Goal: Communication & Community: Answer question/provide support

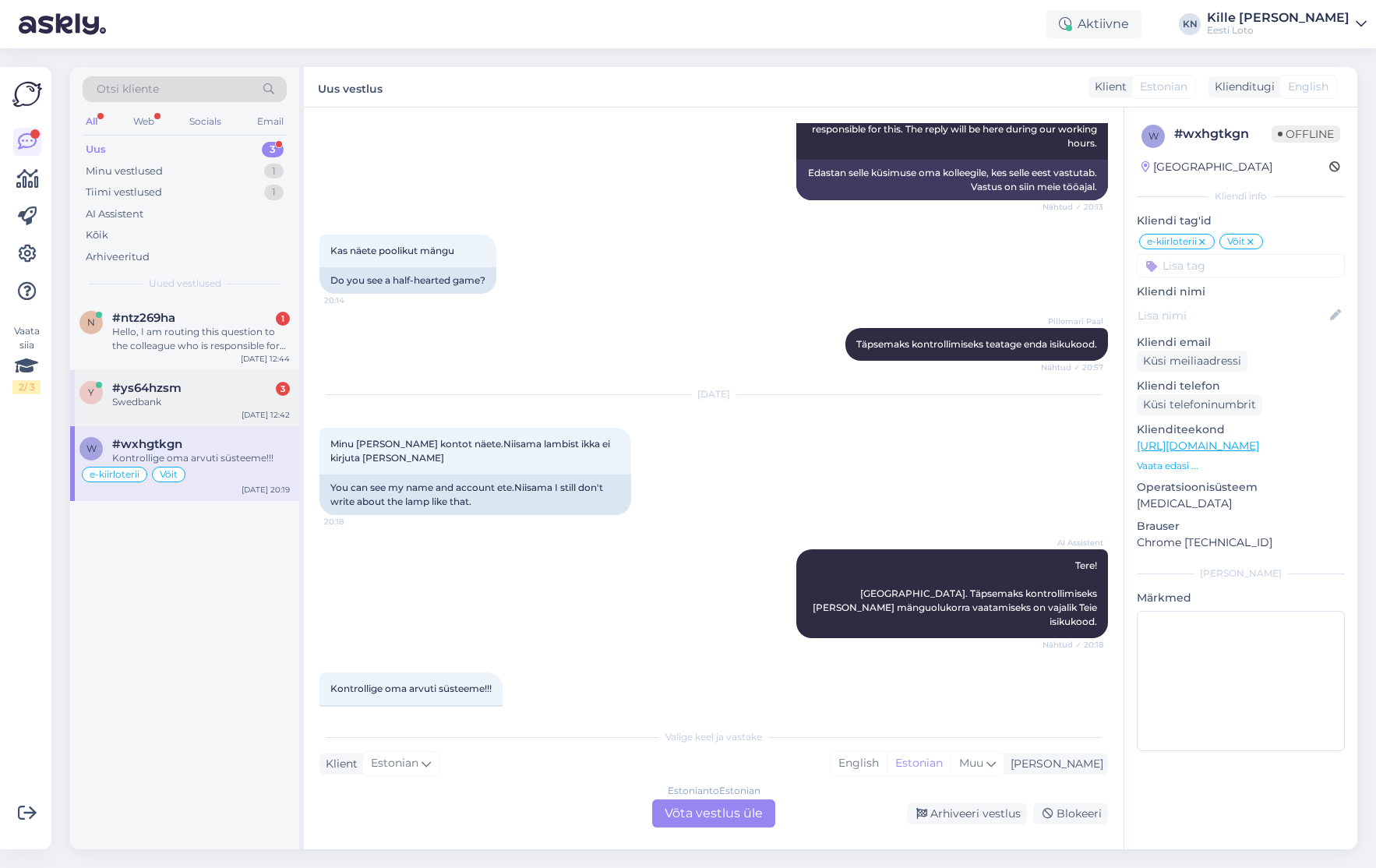
click at [192, 377] on div "y #ys64hzsm 3 Swedbank [DATE] 12:42" at bounding box center [184, 398] width 229 height 56
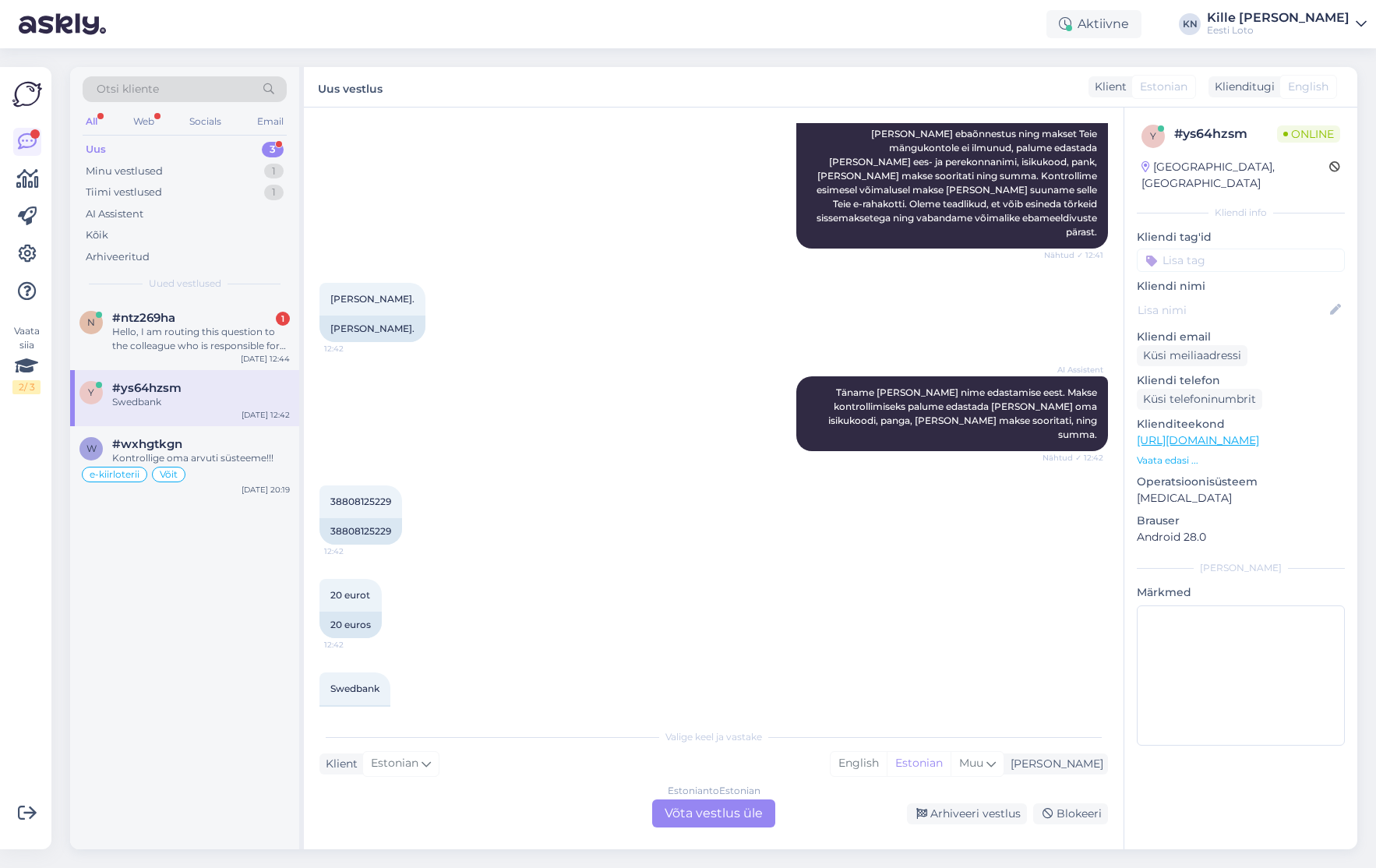
click at [733, 809] on div "Estonian to Estonian Võta vestlus üle" at bounding box center [714, 814] width 123 height 28
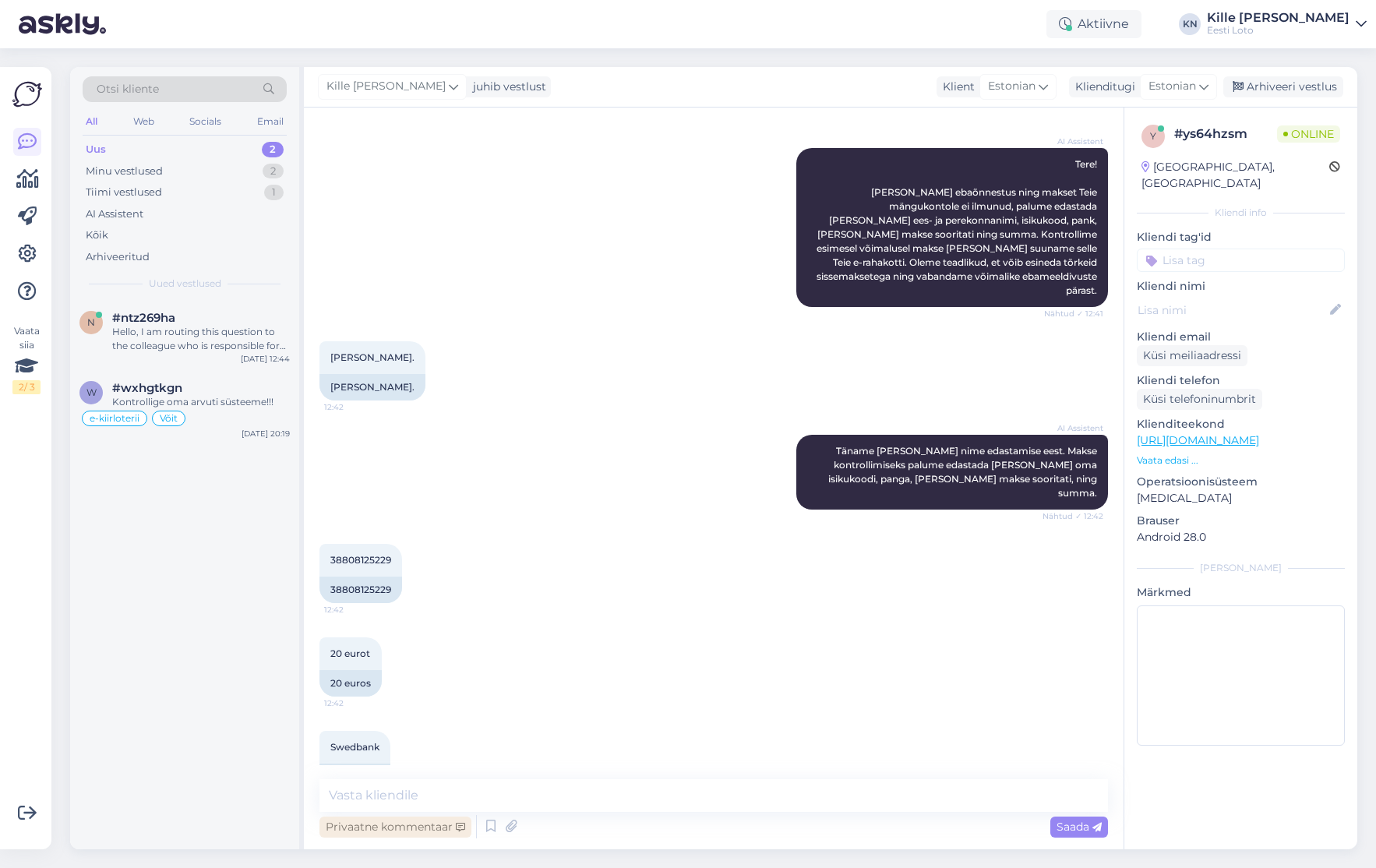
click at [444, 833] on div "Privaatne kommentaar" at bounding box center [395, 827] width 152 height 21
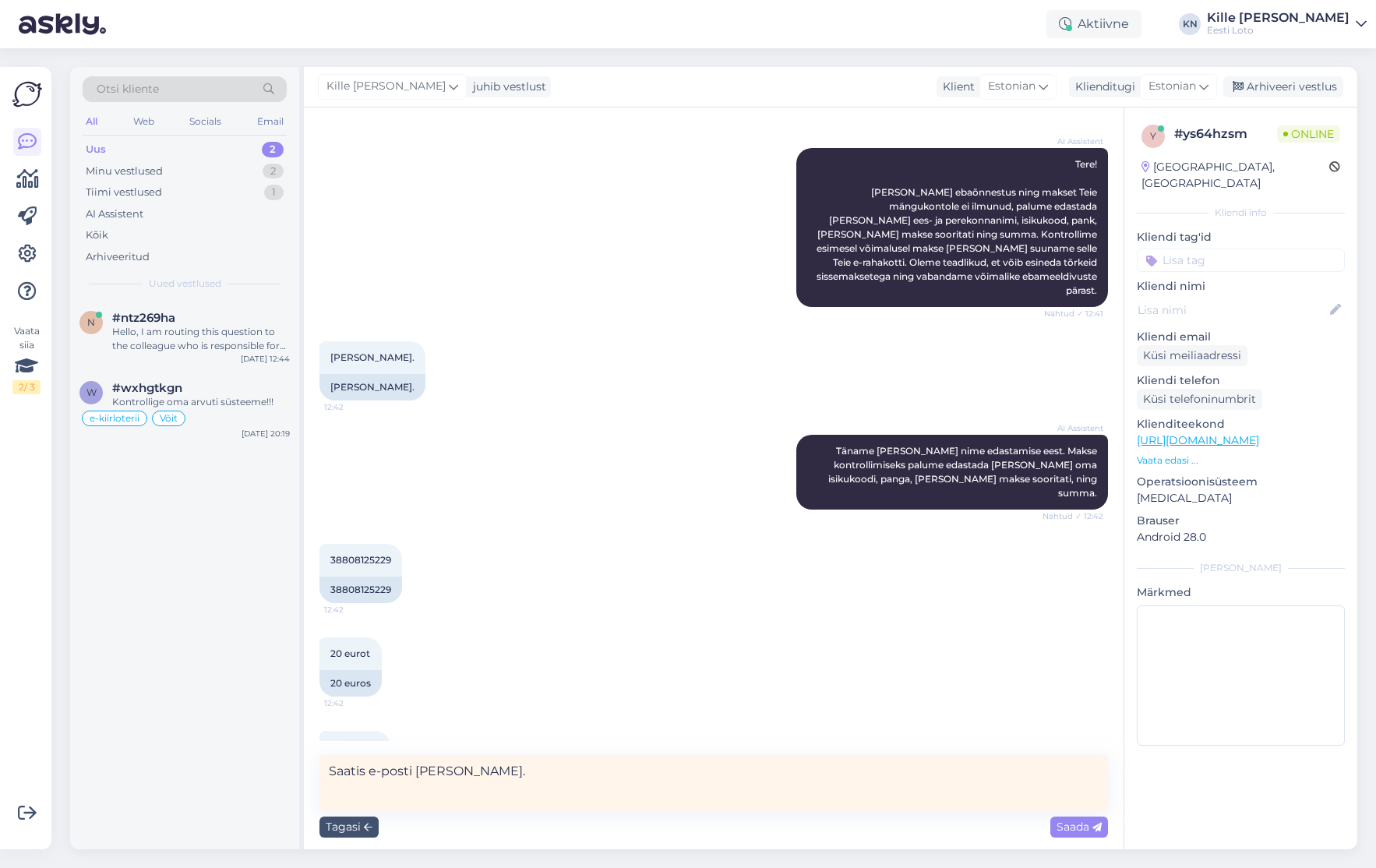
type textarea "Saatis e-posti [PERSON_NAME]."
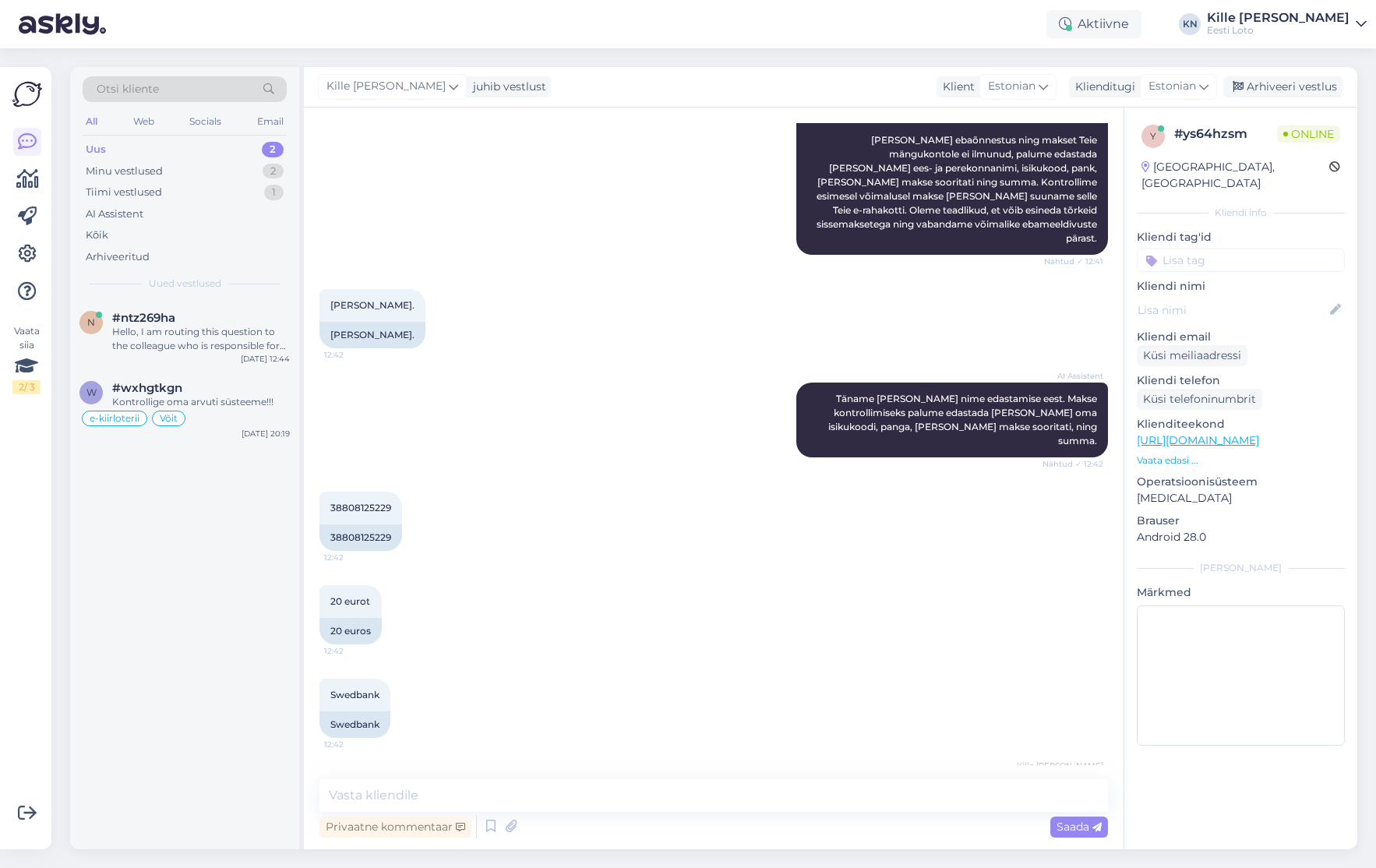
scroll to position [280, 0]
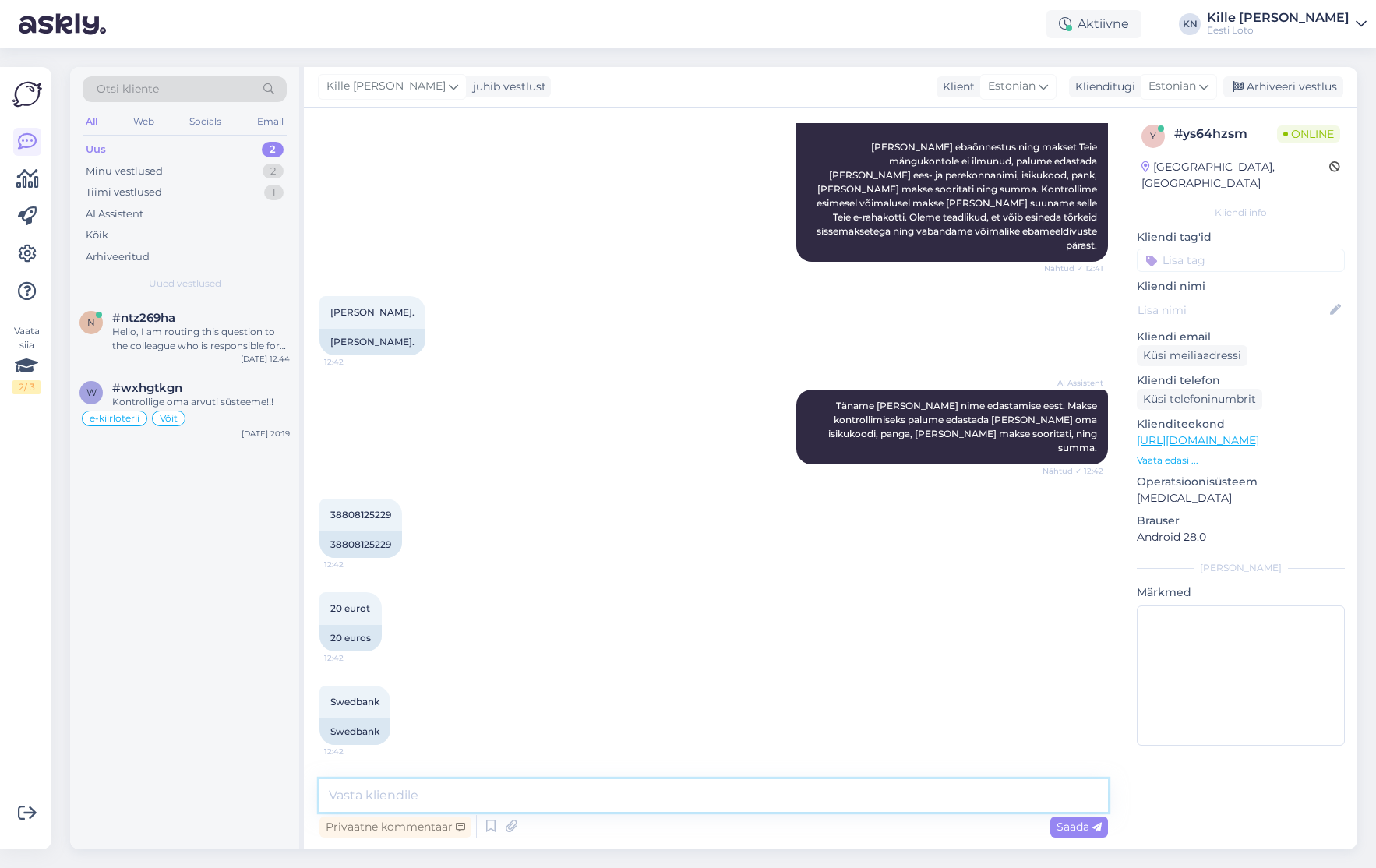
click at [534, 786] on textarea at bounding box center [714, 795] width 789 height 33
click at [618, 806] on textarea at bounding box center [714, 795] width 789 height 33
paste textarea "Kontrollisime makse [PERSON_NAME] kandsime raha Teie e-rahakotti. Palume vaband…"
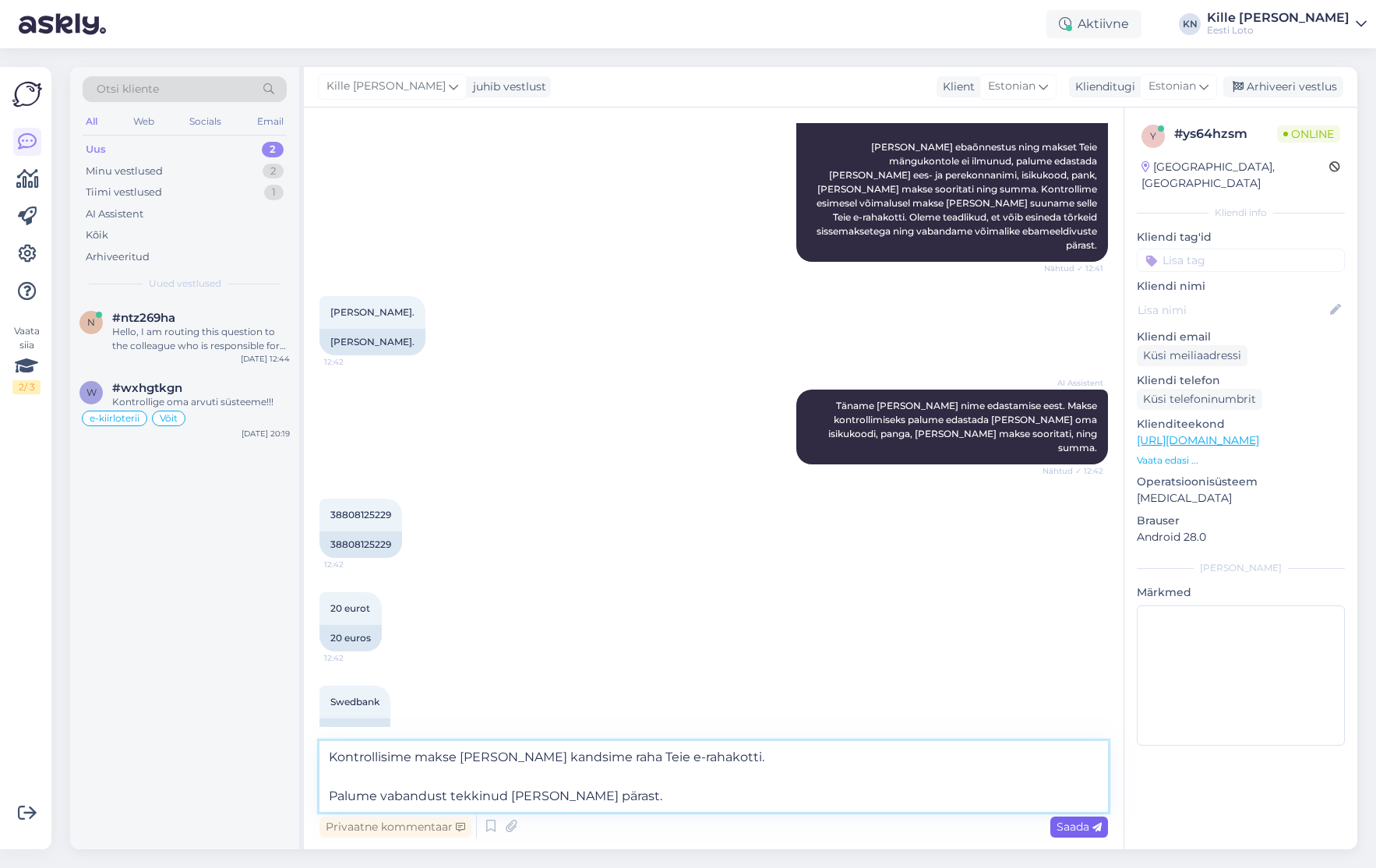
type textarea "Kontrollisime makse [PERSON_NAME] kandsime raha Teie e-rahakotti. Palume vaband…"
click at [1059, 832] on span "Saada" at bounding box center [1079, 827] width 45 height 14
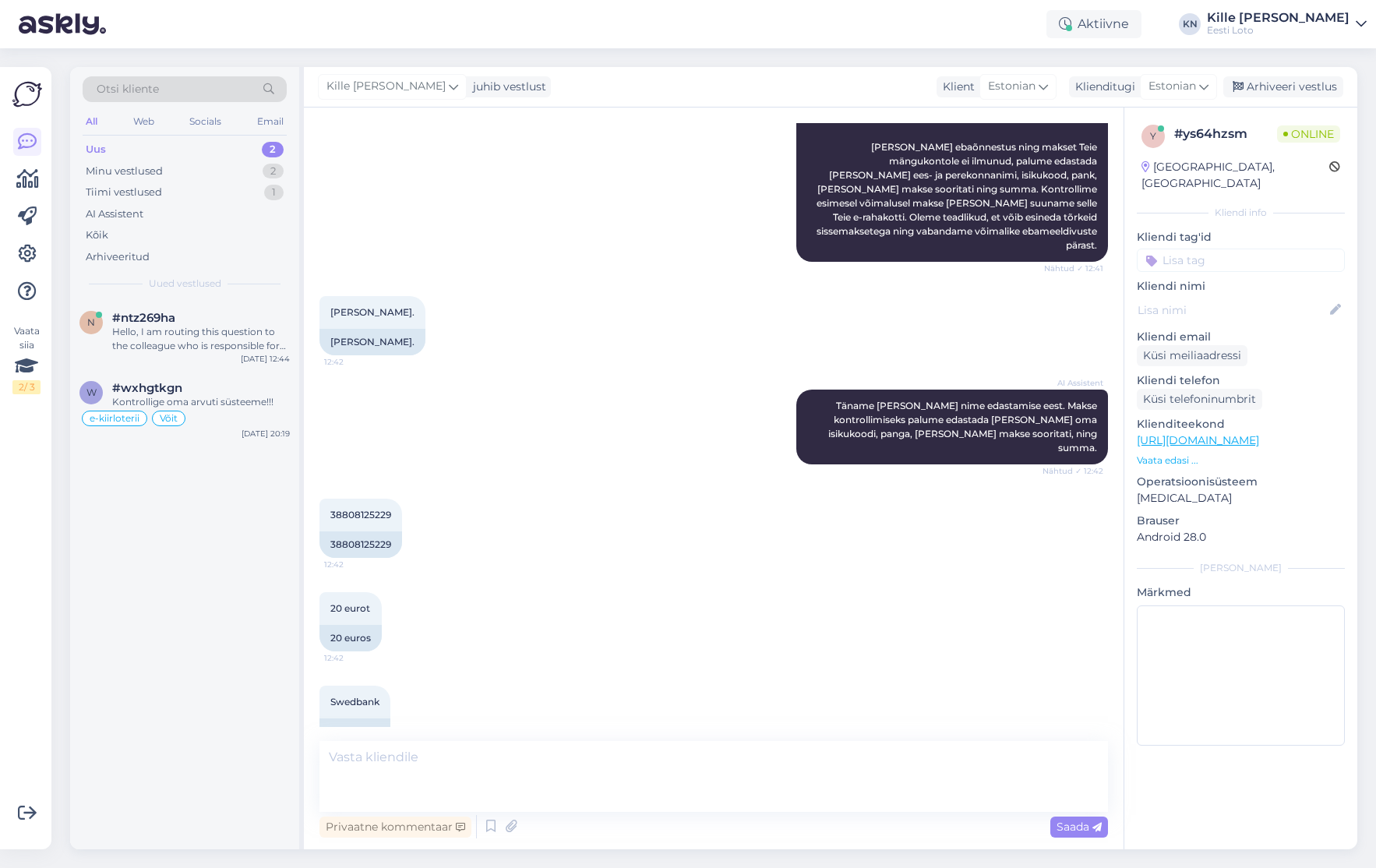
scroll to position [397, 0]
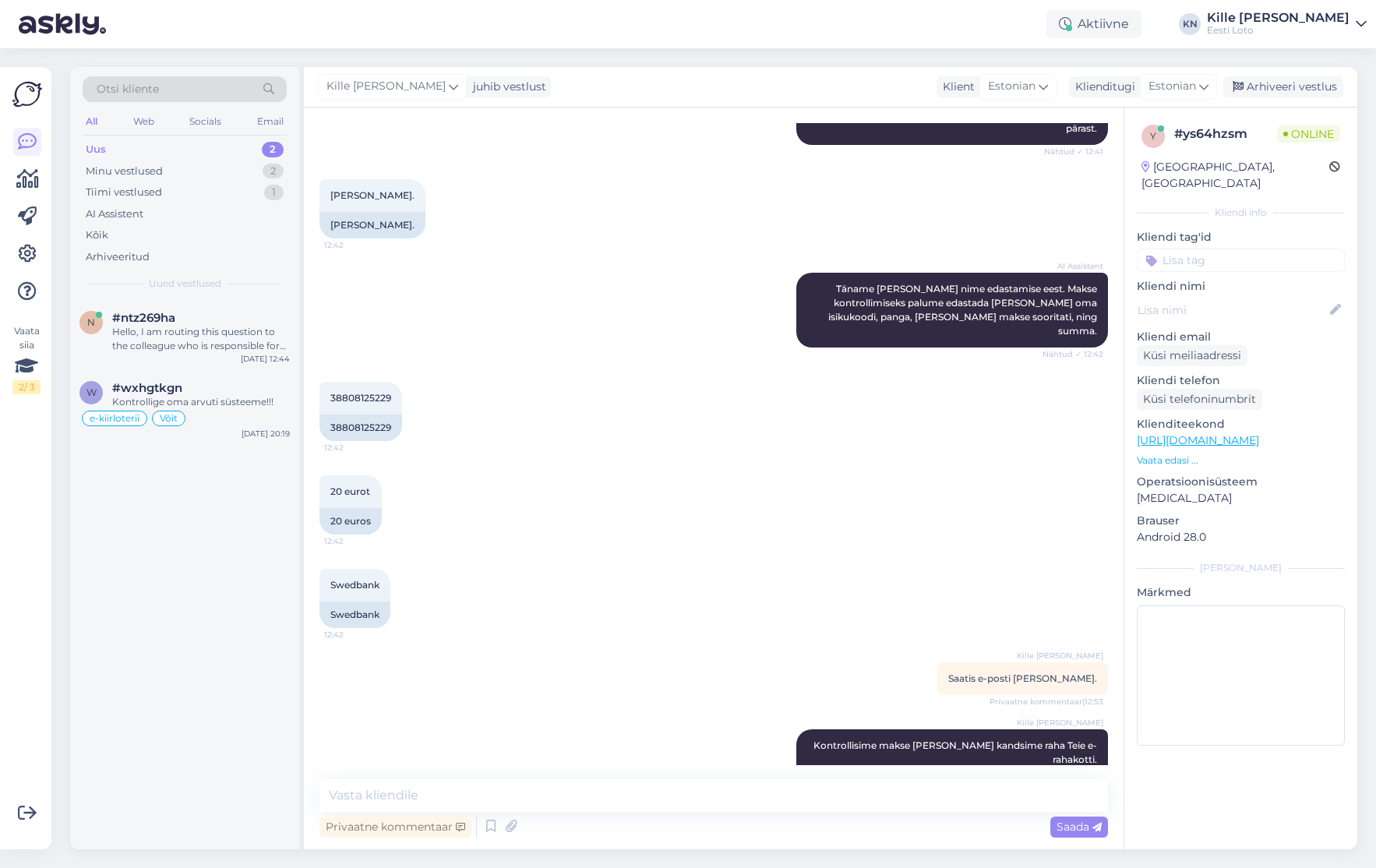
click at [1258, 248] on input at bounding box center [1241, 260] width 208 height 23
type input "e-r"
click at [1228, 299] on span "E-rahakott" at bounding box center [1224, 303] width 51 height 10
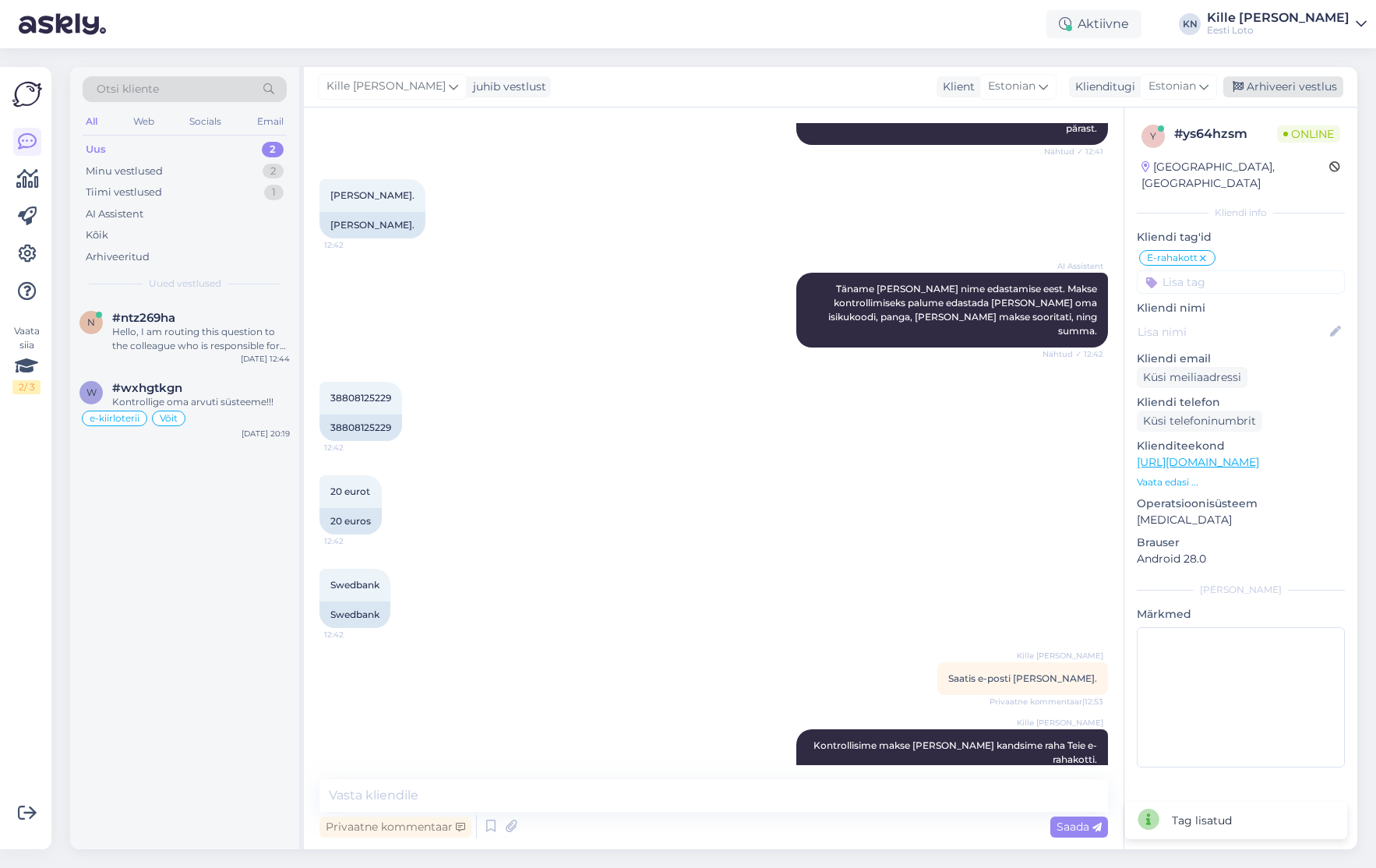
click at [1280, 81] on div "Arhiveeri vestlus" at bounding box center [1283, 87] width 120 height 21
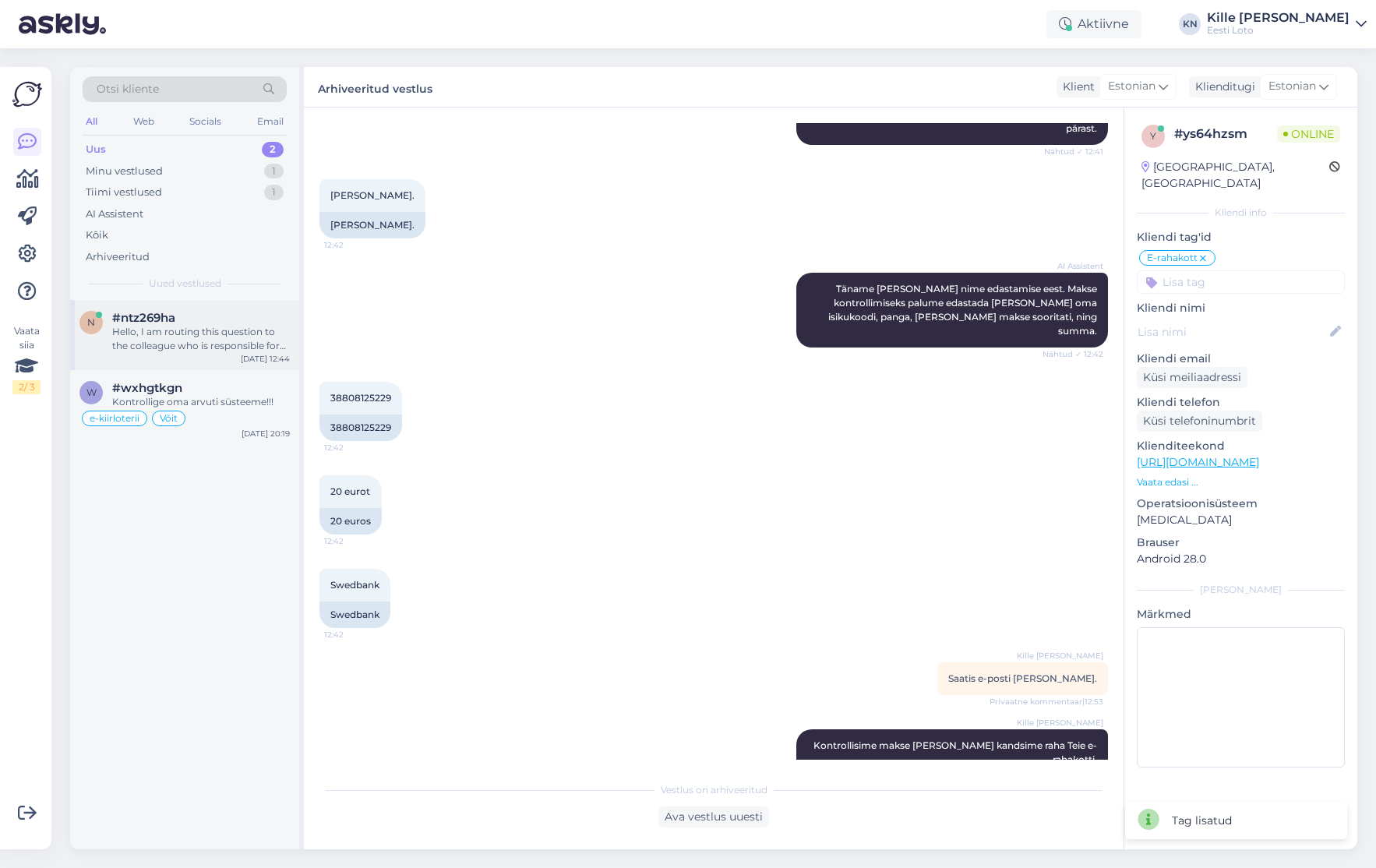
click at [171, 341] on div "Hello, I am routing this question to the colleague who is responsible for this …" at bounding box center [201, 340] width 177 height 28
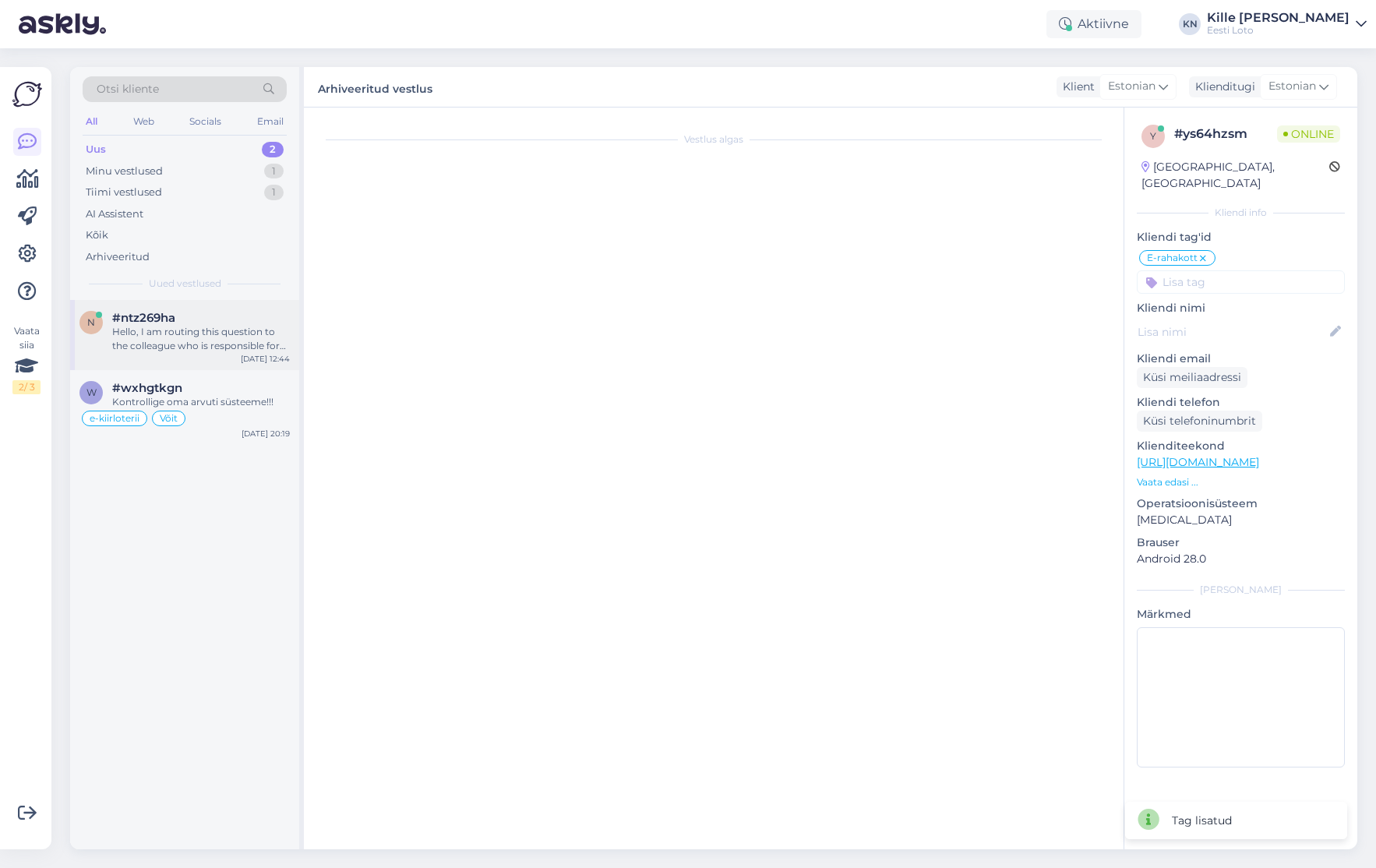
scroll to position [0, 0]
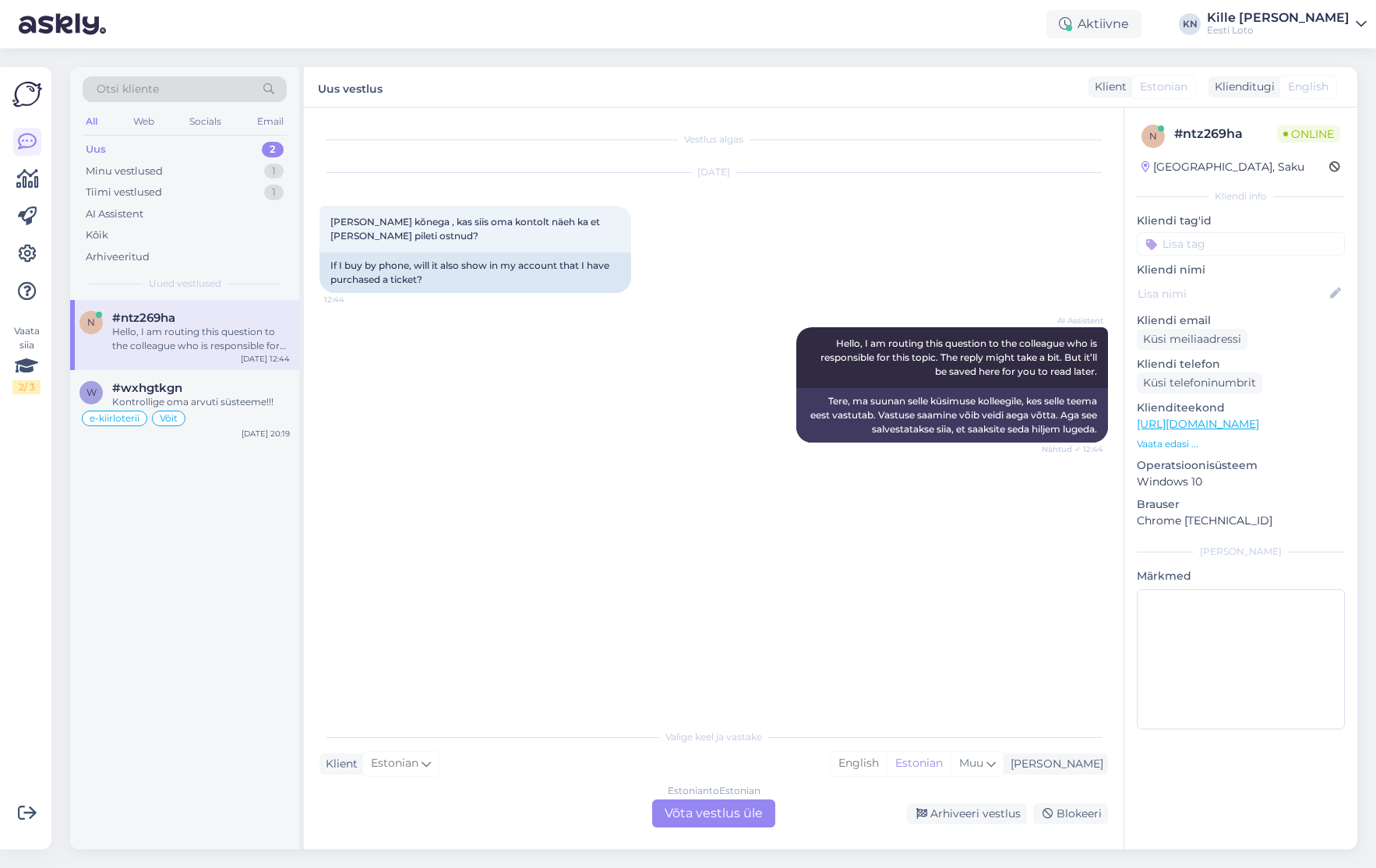
click at [717, 813] on div "Estonian to Estonian Võta vestlus üle" at bounding box center [714, 814] width 123 height 28
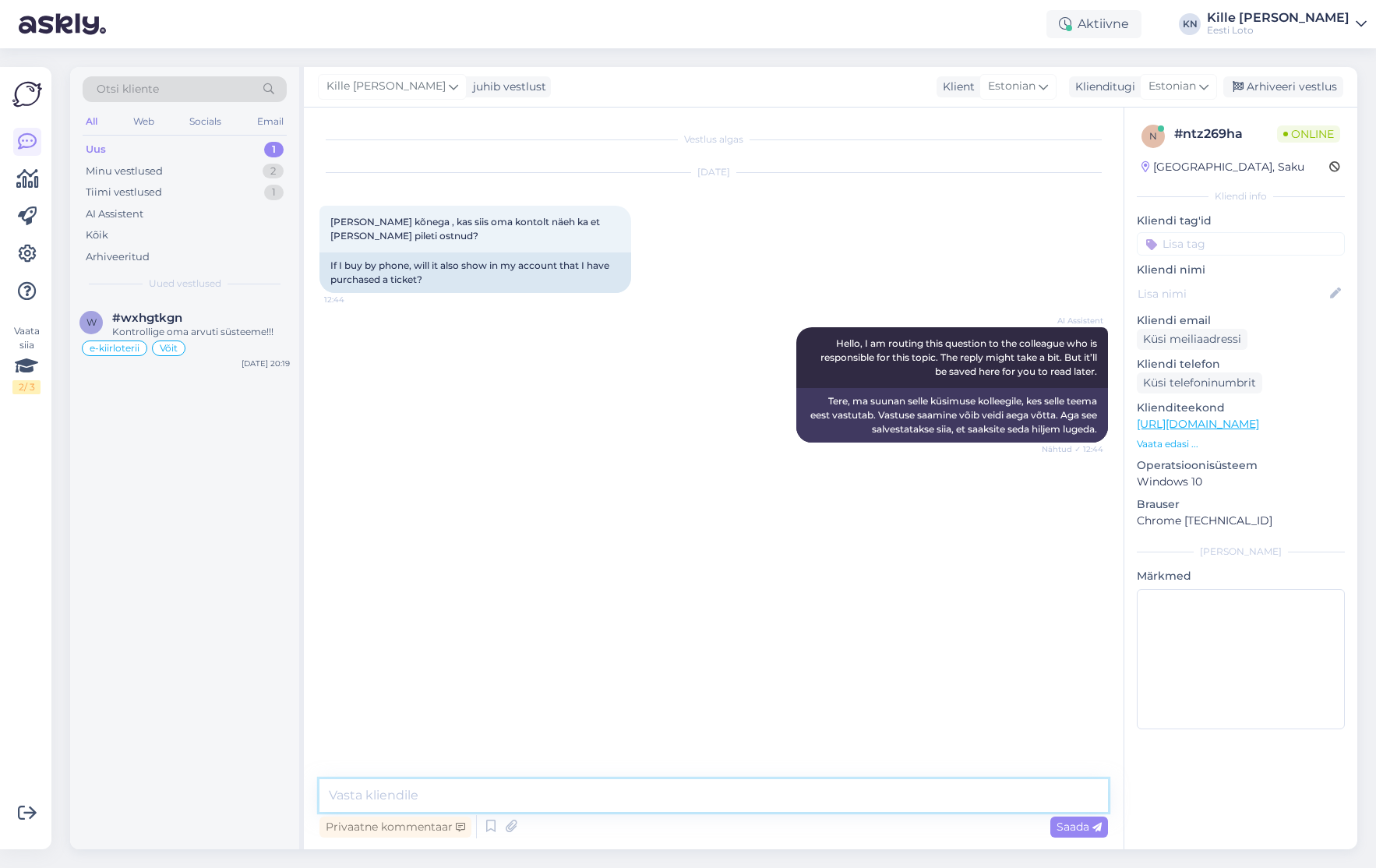
click at [701, 797] on textarea at bounding box center [714, 795] width 789 height 33
type textarea "Jah, kui ostate pileti läbi M-loto, siis ostetud pilet ilmub [PERSON_NAME] mäng…"
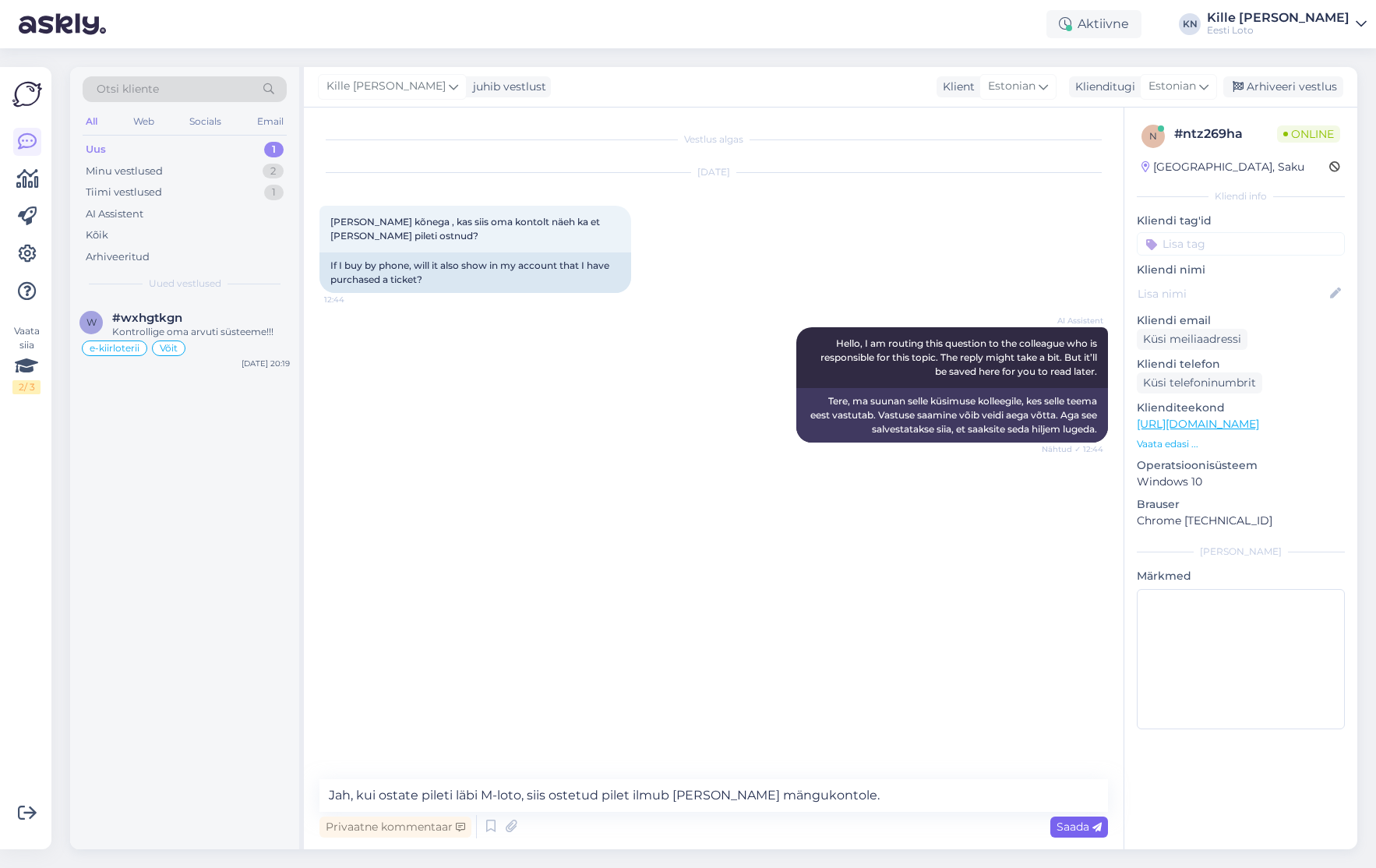
click at [1072, 823] on span "Saada" at bounding box center [1079, 827] width 45 height 14
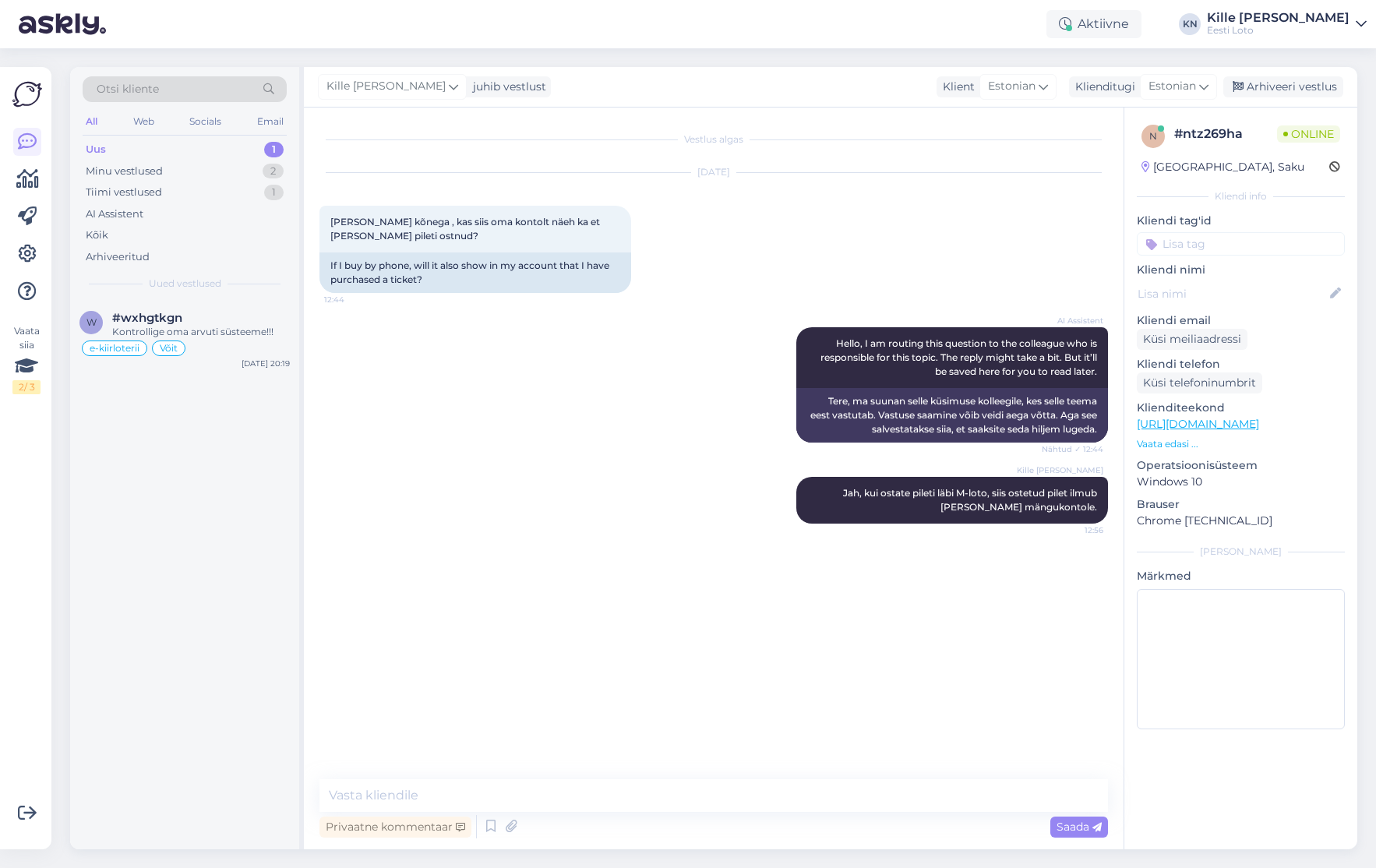
click at [1256, 254] on input at bounding box center [1241, 244] width 208 height 23
type input "m-l"
click at [1252, 284] on span "M-loto" at bounding box center [1241, 286] width 31 height 10
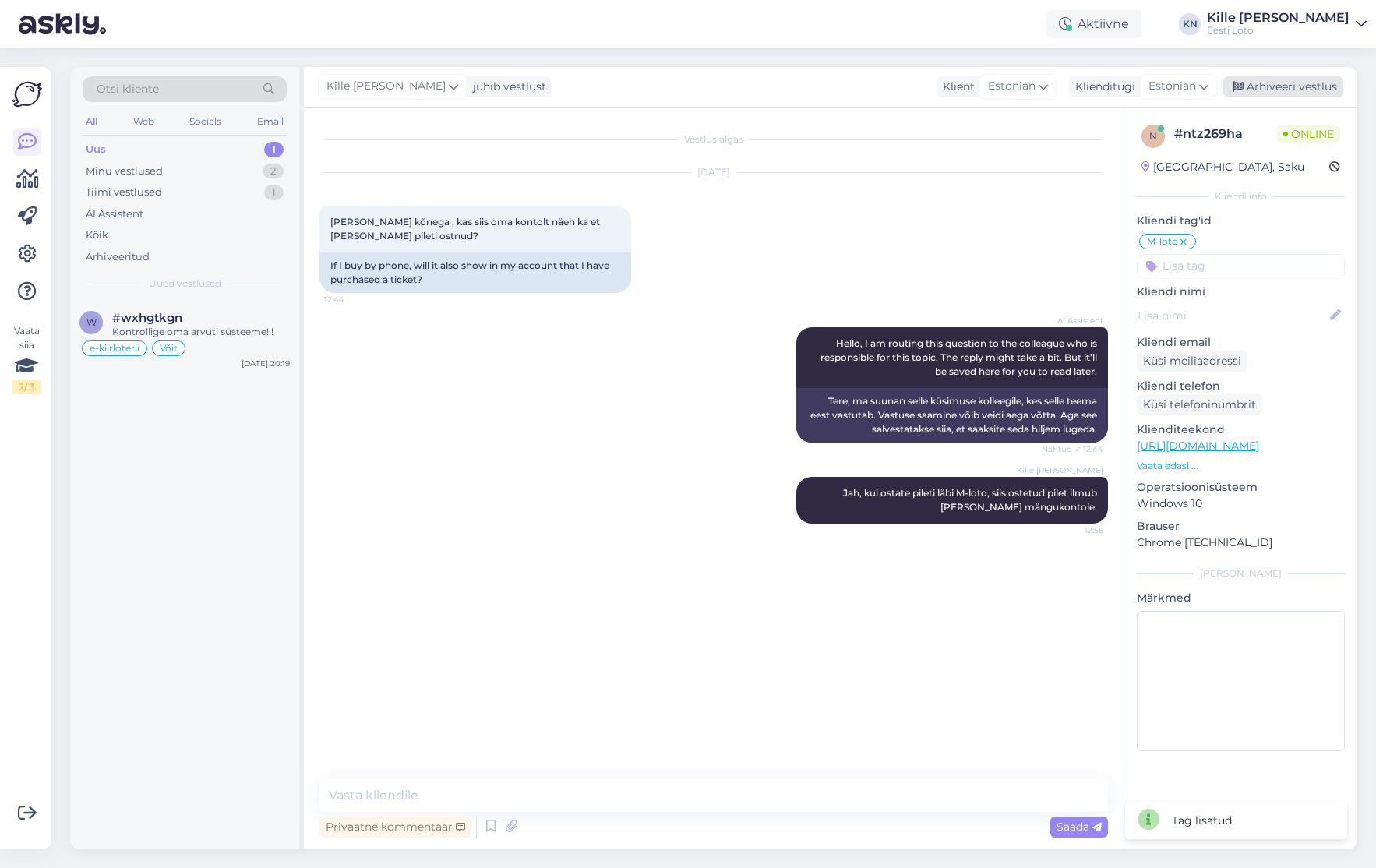
click at [1276, 92] on div "Arhiveeri vestlus" at bounding box center [1283, 87] width 120 height 21
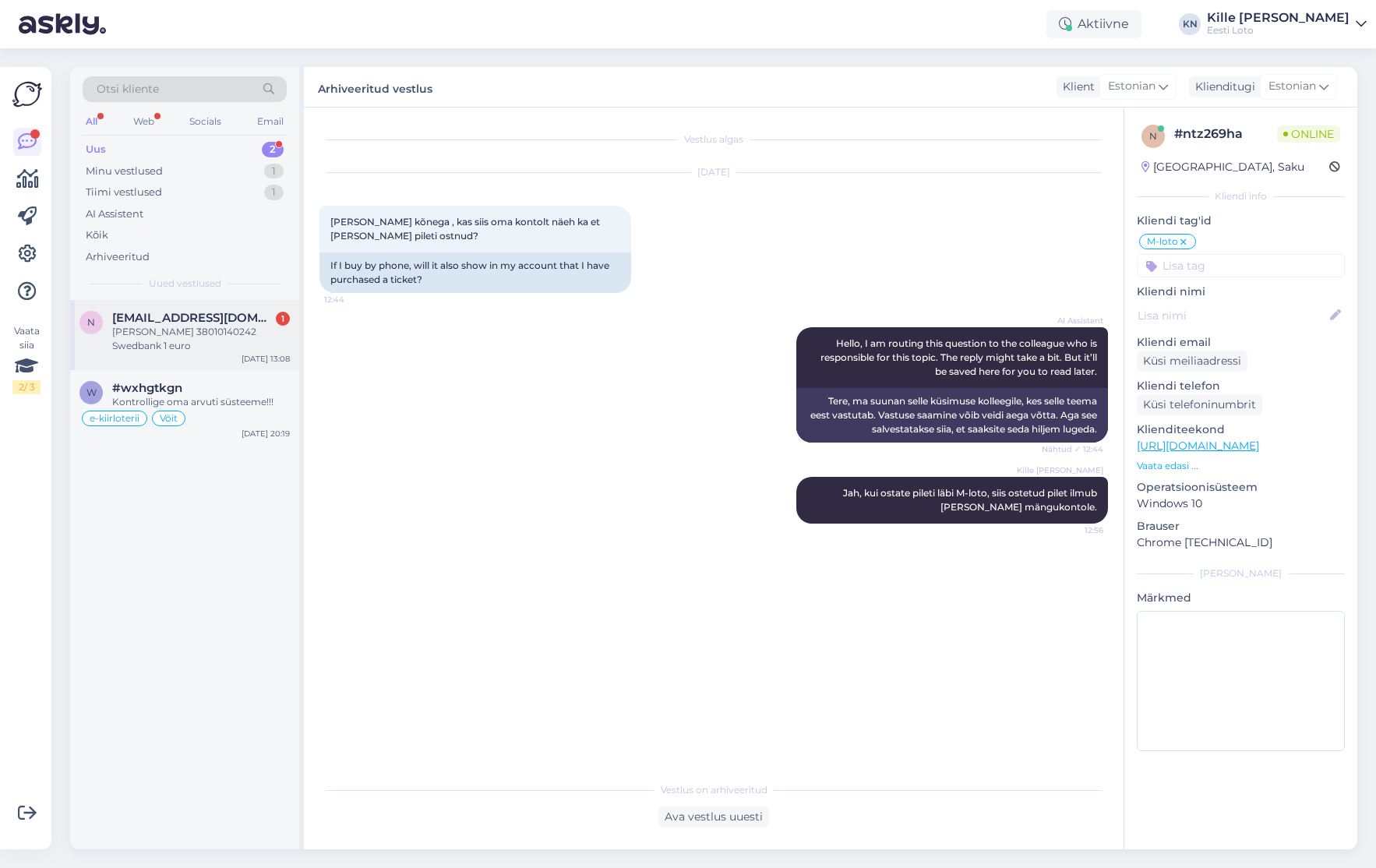
click at [176, 318] on span "[EMAIL_ADDRESS][DOMAIN_NAME]" at bounding box center [193, 318] width 162 height 14
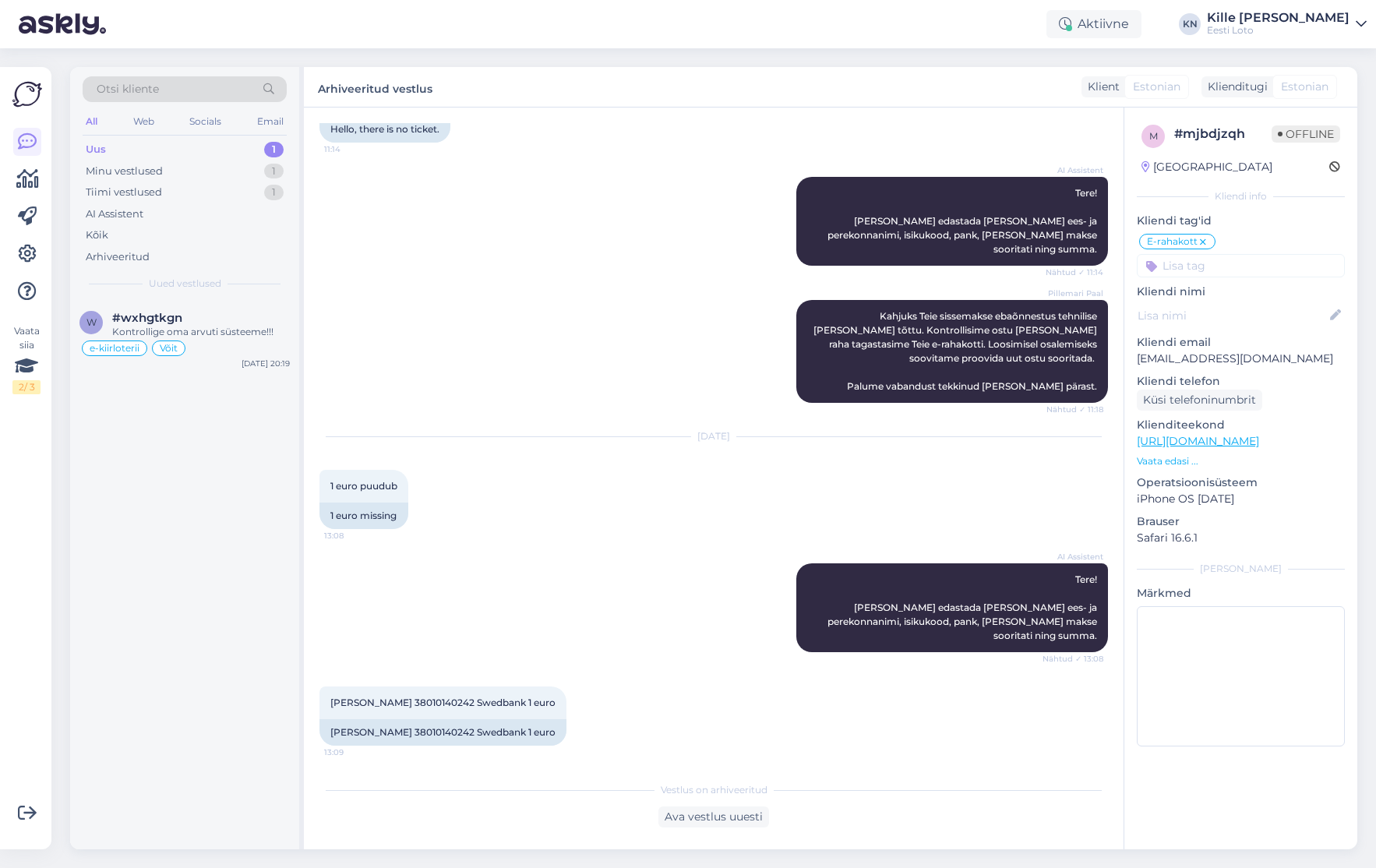
scroll to position [762, 0]
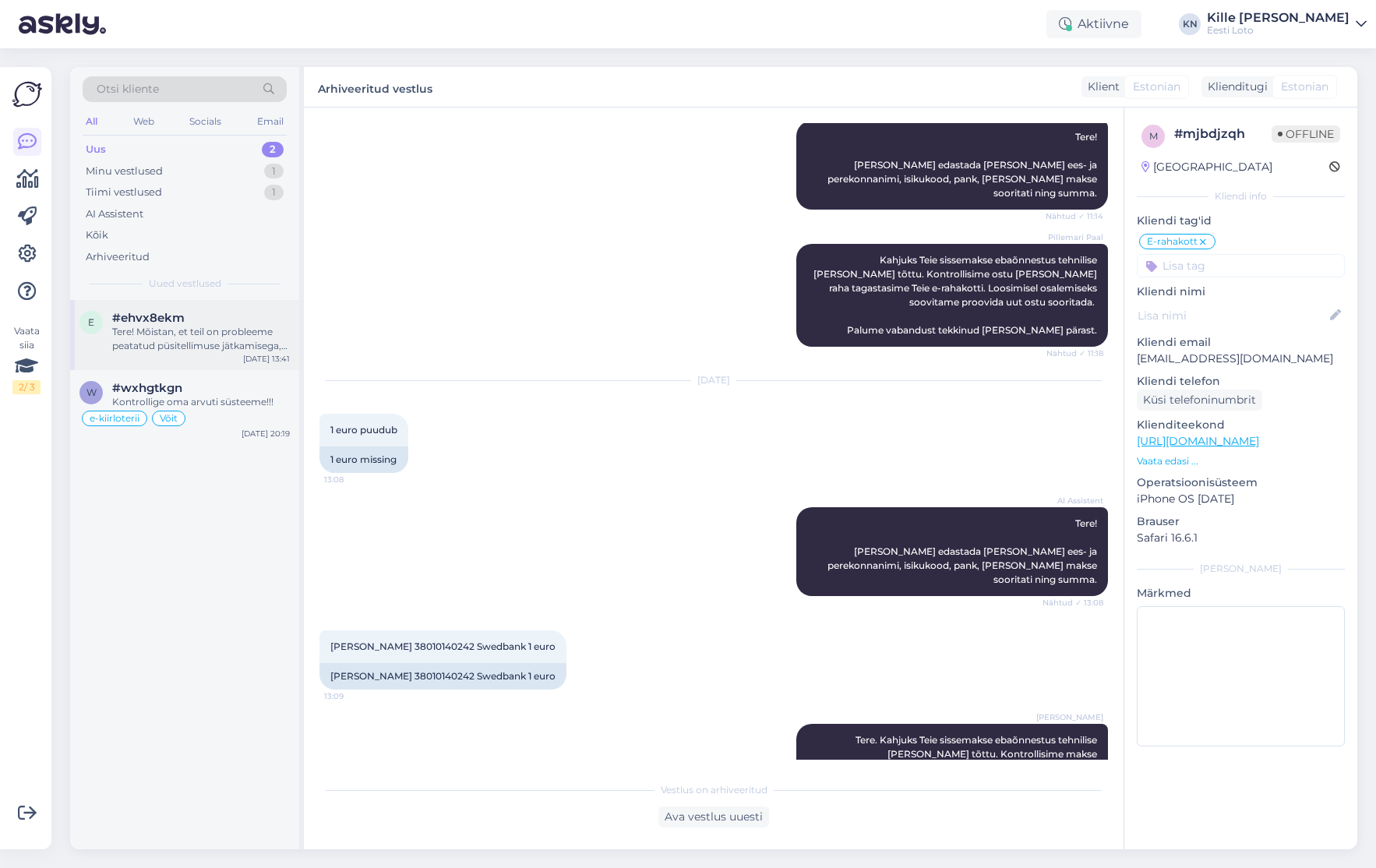
click at [143, 315] on span "#ehvx8ekm" at bounding box center [149, 318] width 73 height 14
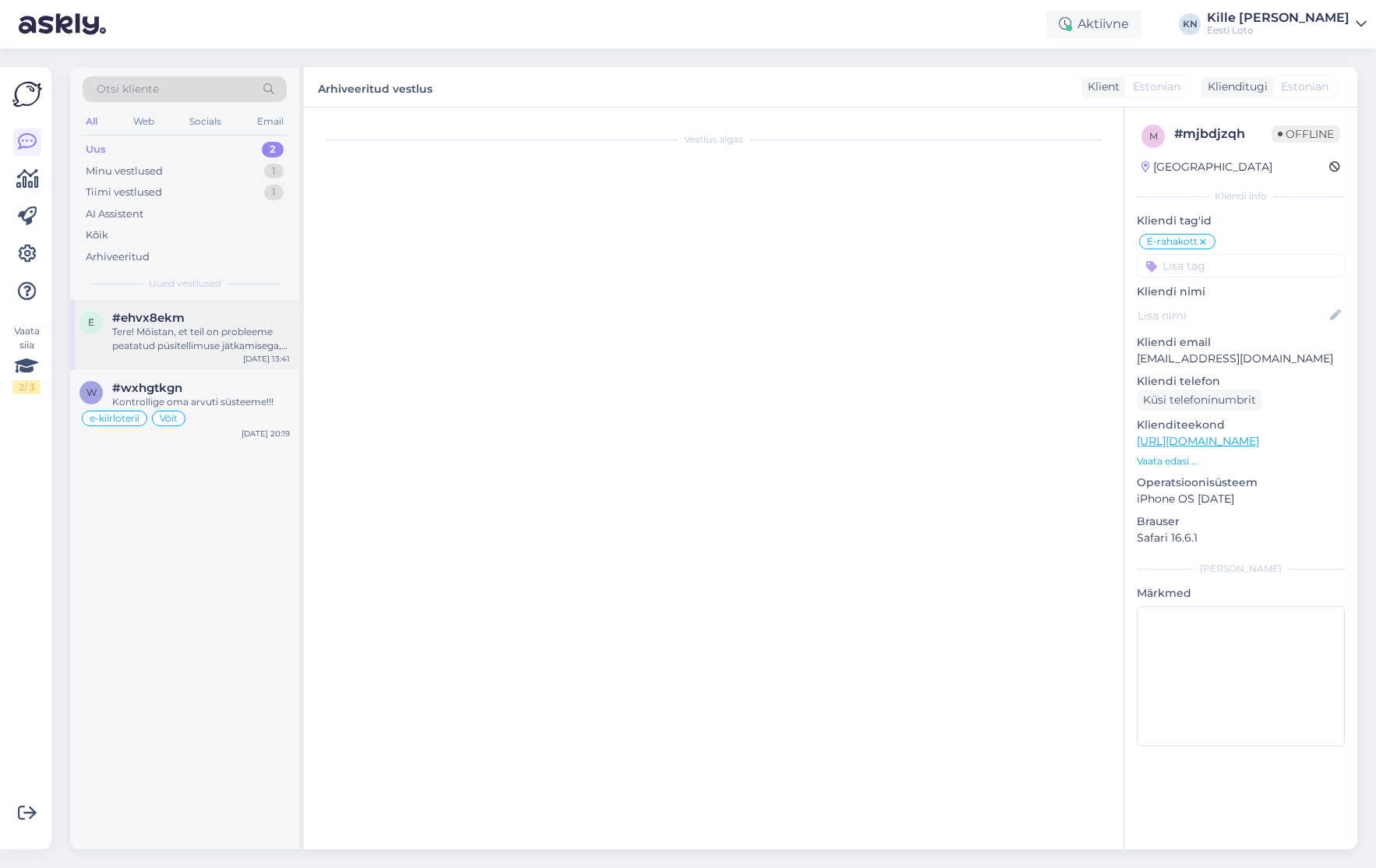
scroll to position [164, 0]
